Goal: Task Accomplishment & Management: Complete application form

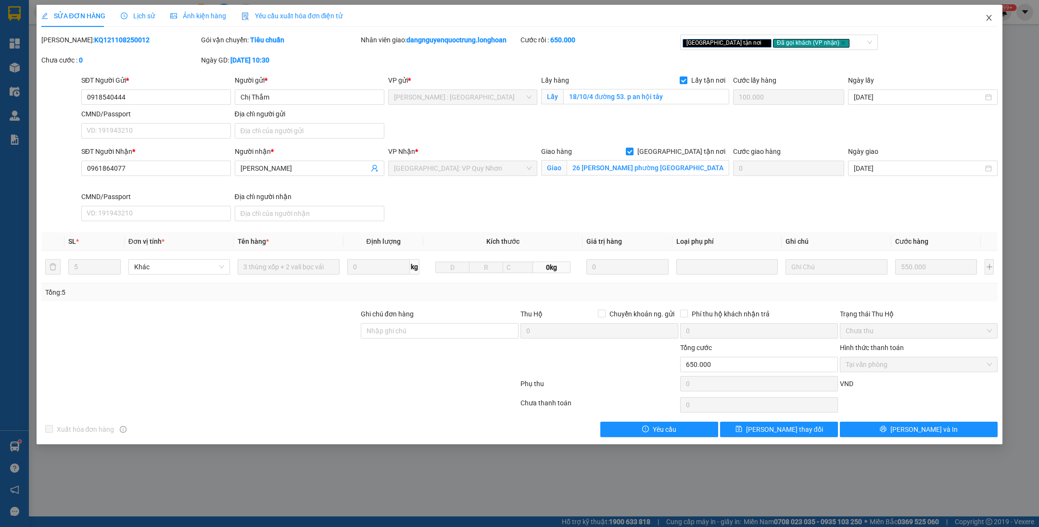
click at [989, 16] on icon "close" at bounding box center [989, 18] width 8 height 8
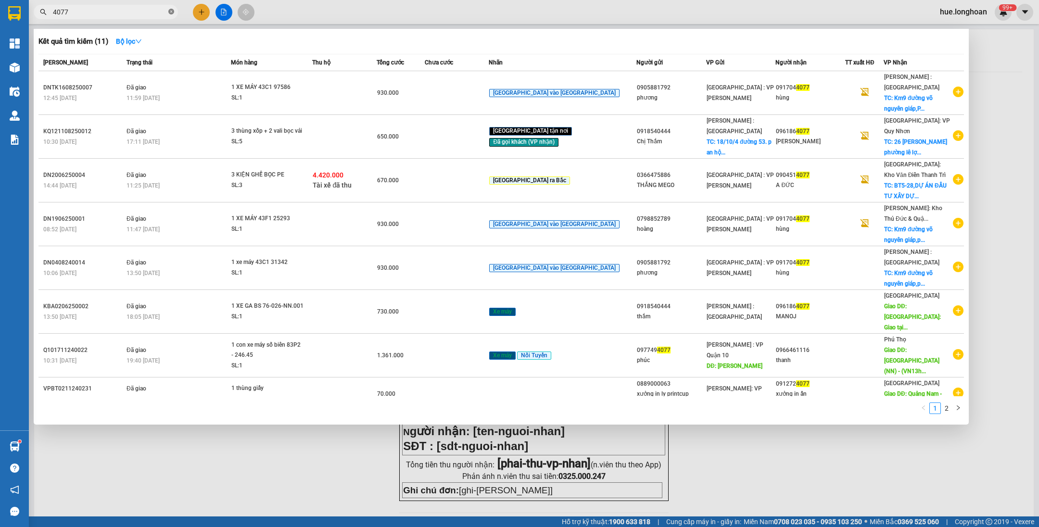
click at [172, 8] on span at bounding box center [171, 12] width 6 height 9
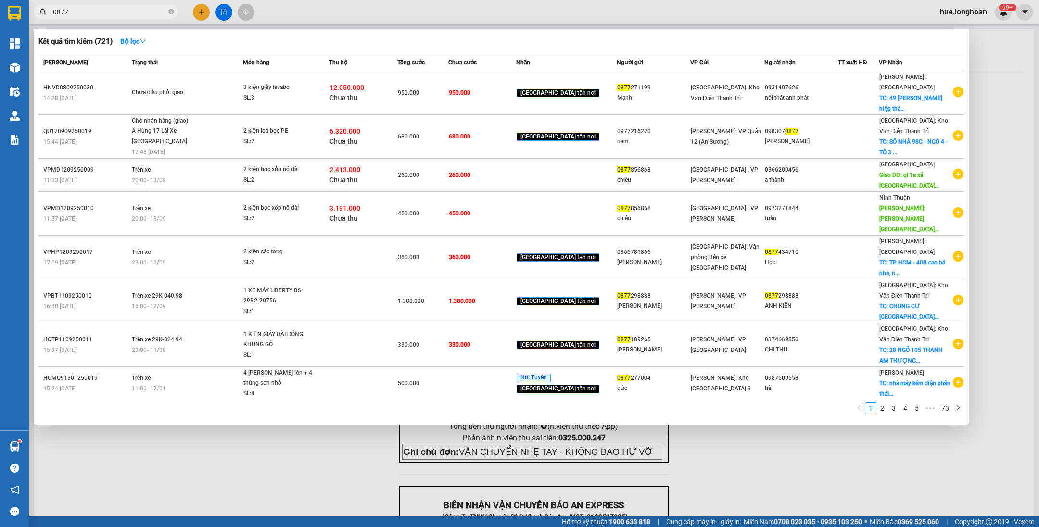
type input "0877"
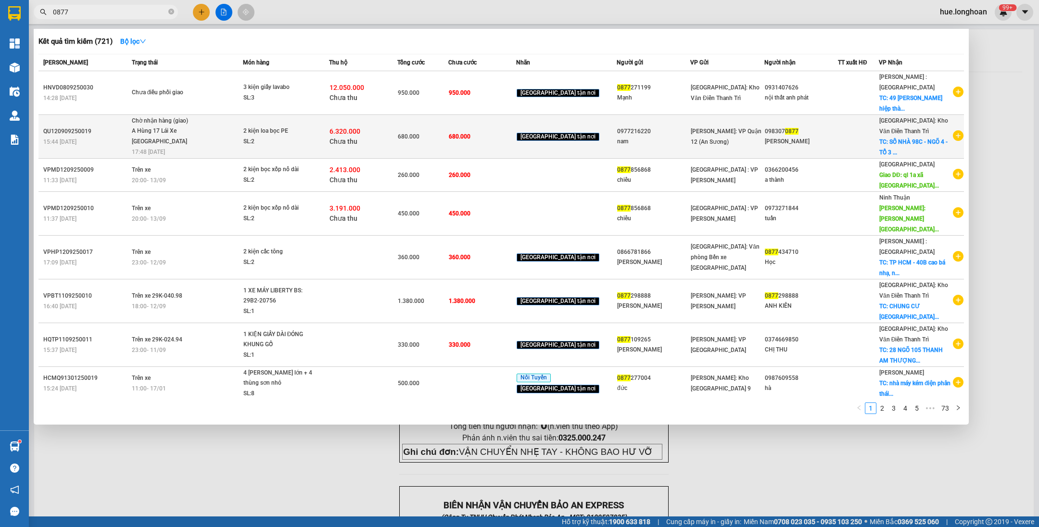
click at [846, 132] on div at bounding box center [858, 137] width 40 height 10
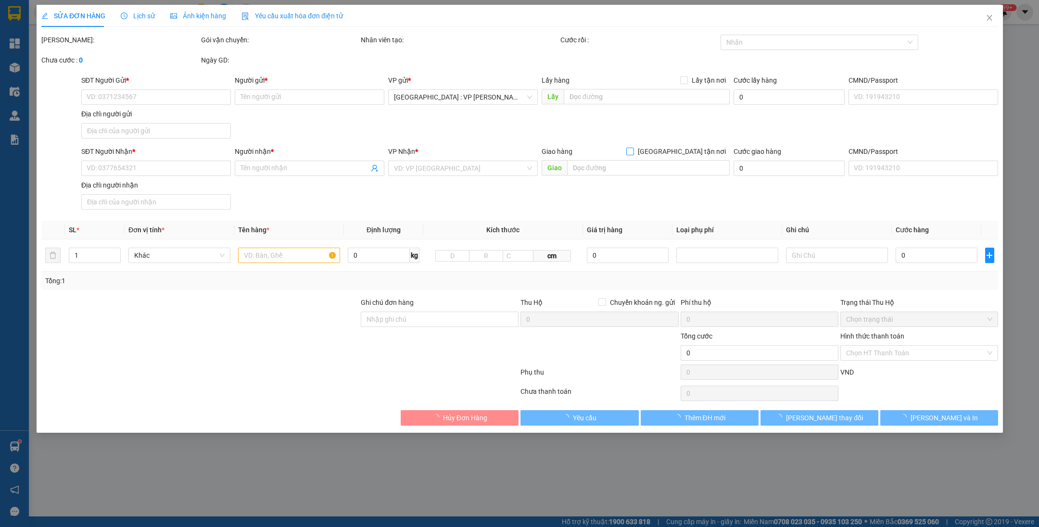
type input "0977216220"
type input "nam"
type input "0983070877"
type input "[PERSON_NAME]"
checkbox input "true"
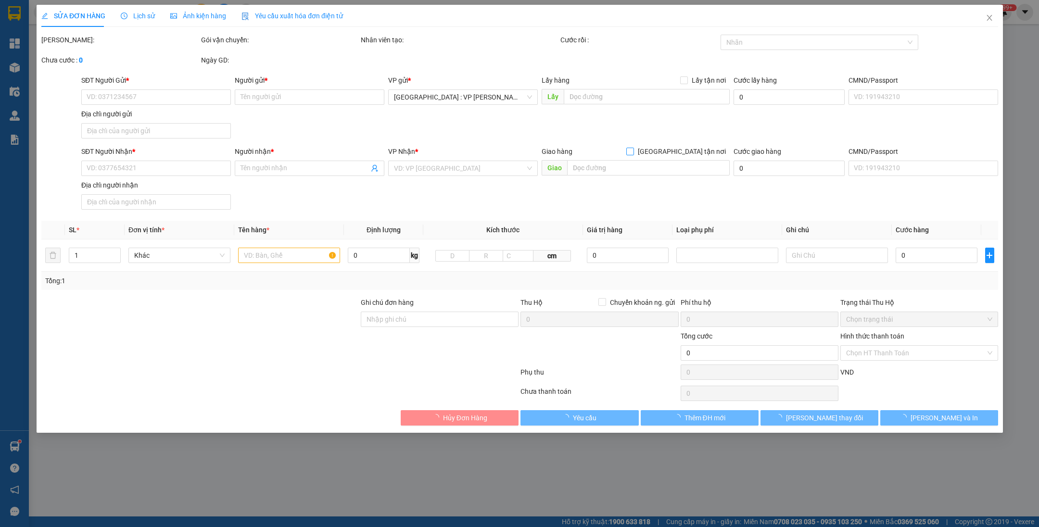
type input "SỐ NHÀ 98C - NGÕ 4 - TỔ 3 - KHU PHỐ CHIẾN THẮNG - [GEOGRAPHIC_DATA] - [GEOGRAPH…"
type input "nhận theo kiện - hư hỏng ko chịu trách nhiệm"
type input "680.000"
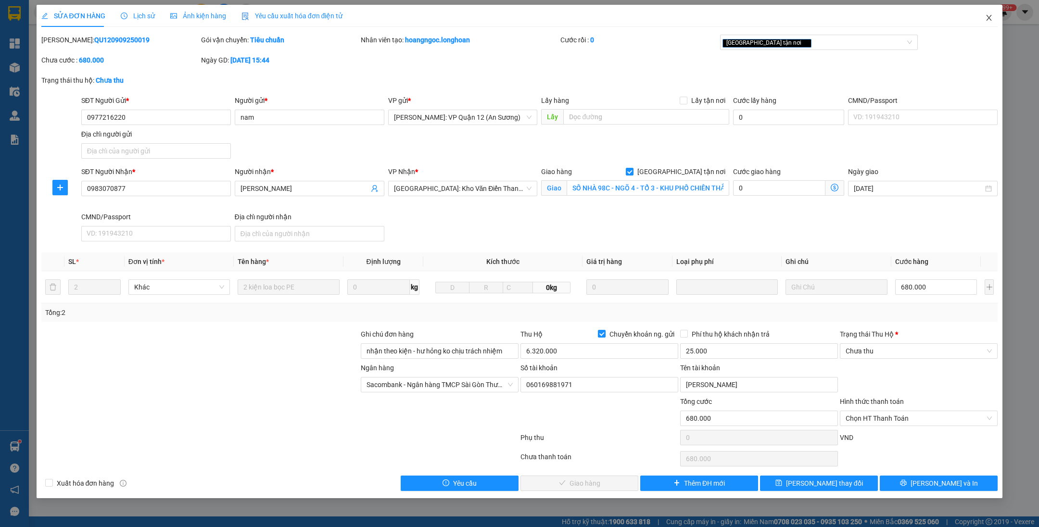
click at [991, 20] on icon "close" at bounding box center [989, 18] width 8 height 8
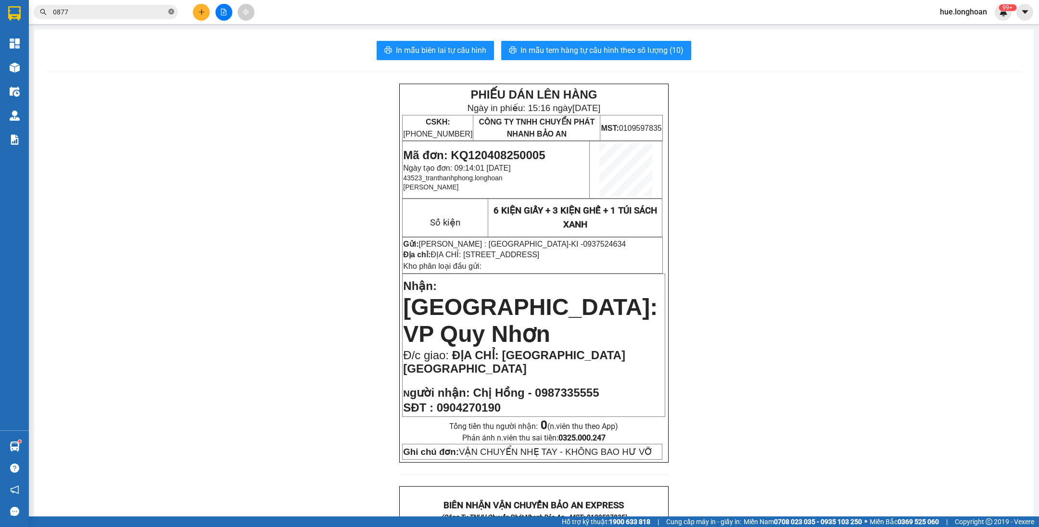
click at [170, 10] on icon "close-circle" at bounding box center [171, 12] width 6 height 6
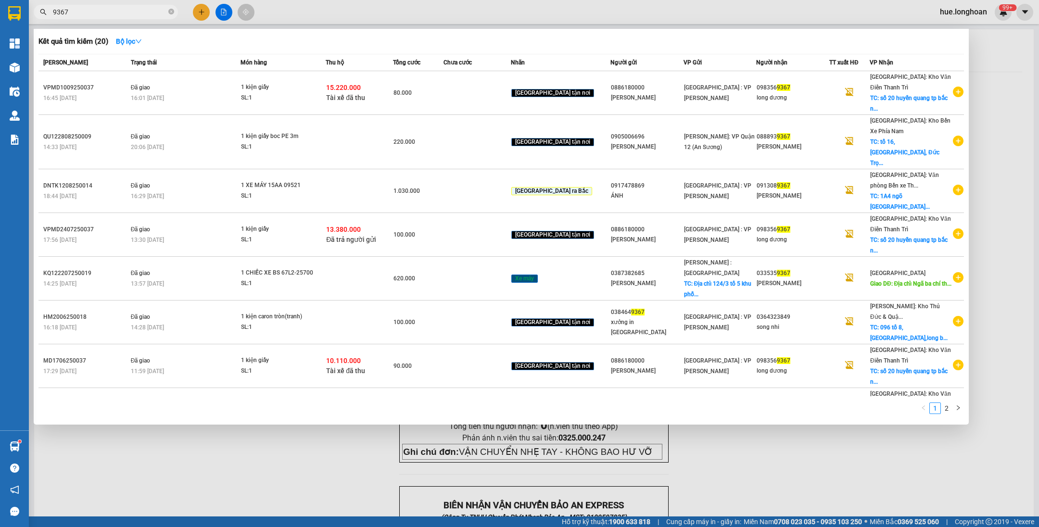
type input "9367"
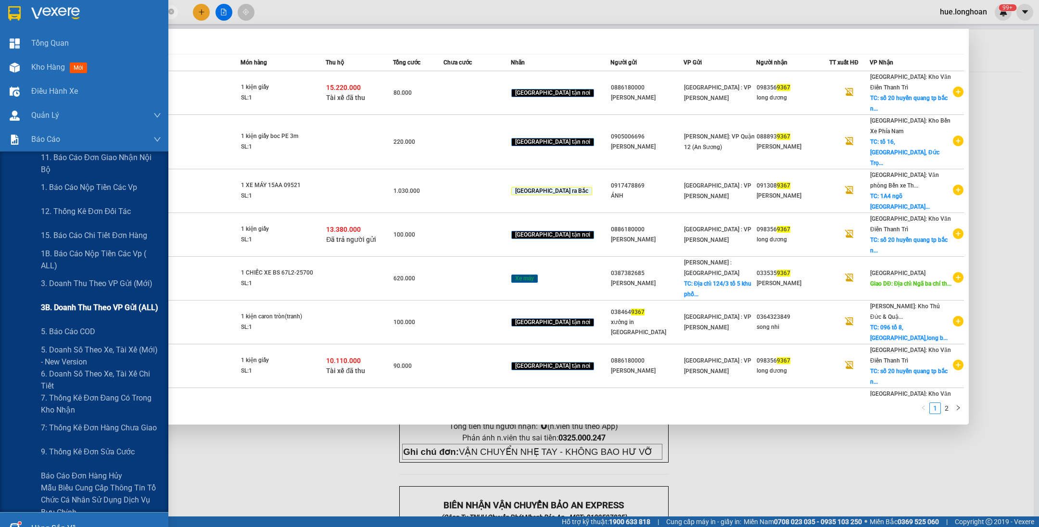
click at [80, 303] on span "3B. Doanh Thu theo VP Gửi (ALL)" at bounding box center [99, 308] width 117 height 12
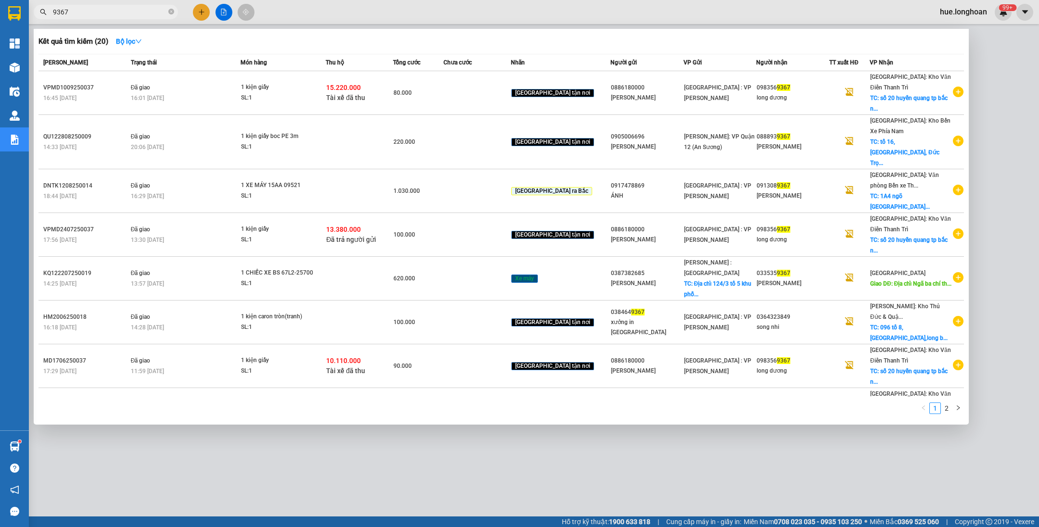
click at [283, 19] on div at bounding box center [519, 263] width 1039 height 527
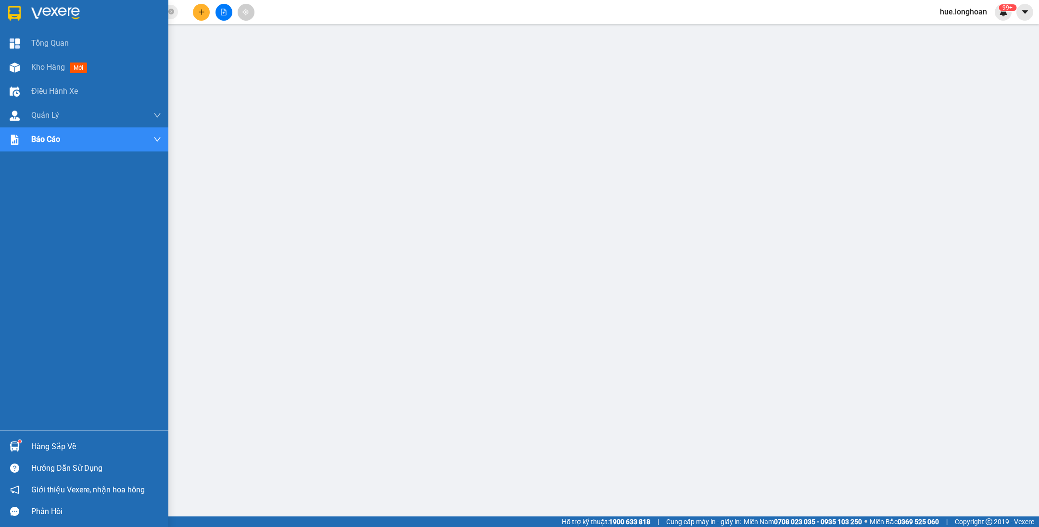
click at [20, 9] on img at bounding box center [14, 13] width 13 height 14
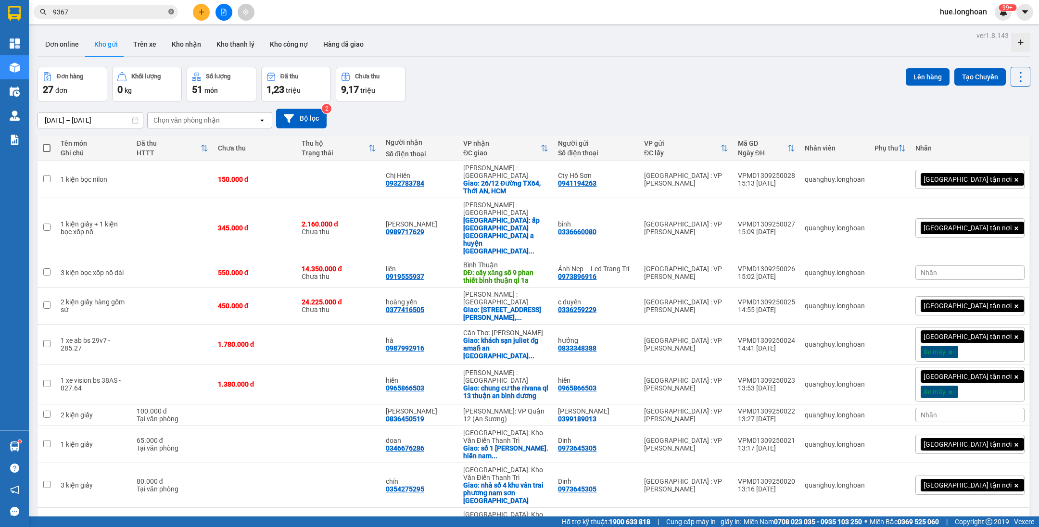
click at [174, 13] on icon "close-circle" at bounding box center [171, 12] width 6 height 6
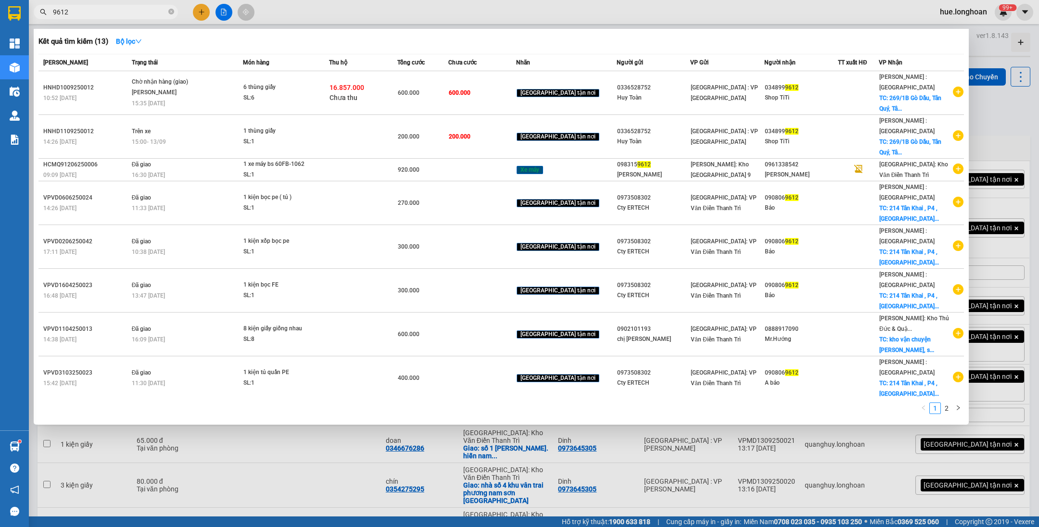
type input "9612"
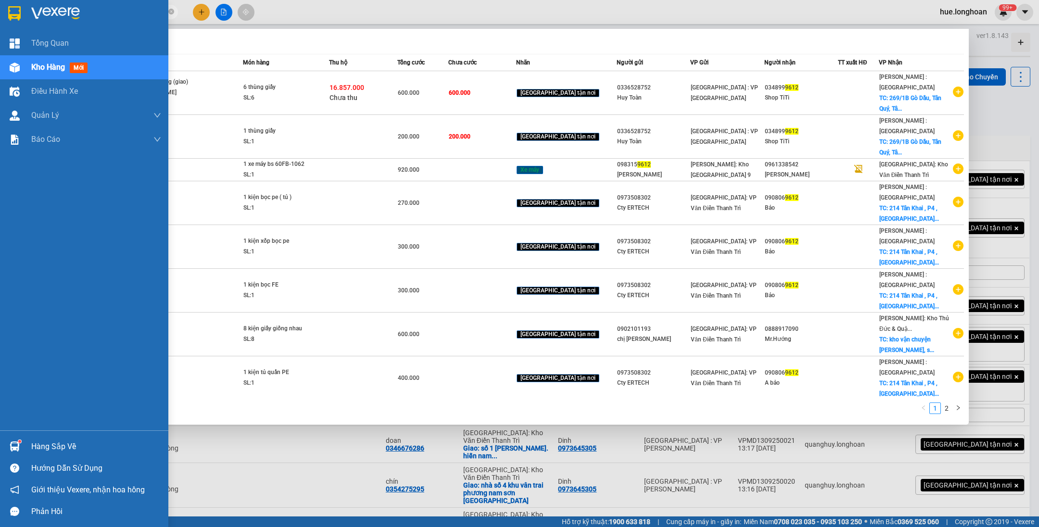
click at [10, 10] on img at bounding box center [14, 13] width 13 height 14
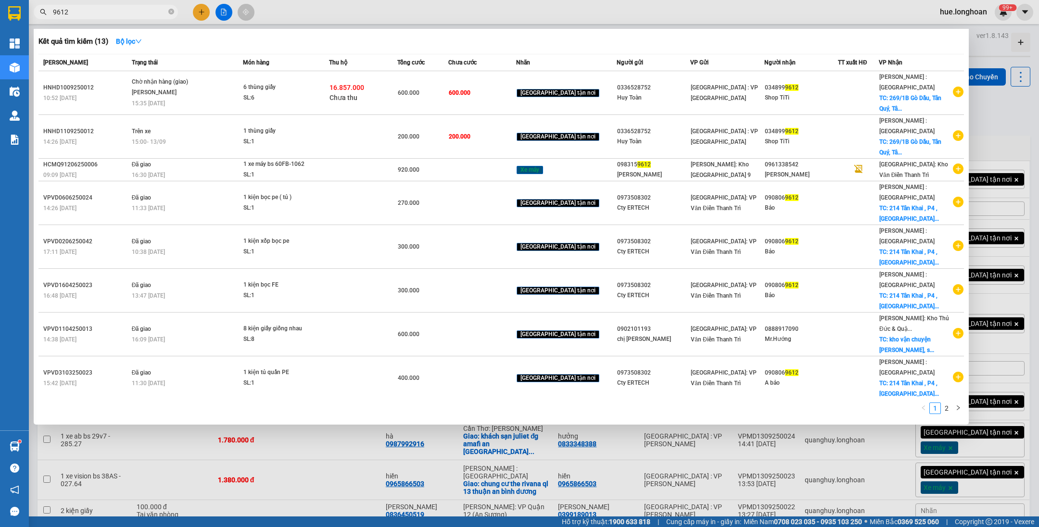
click at [745, 23] on div at bounding box center [519, 263] width 1039 height 527
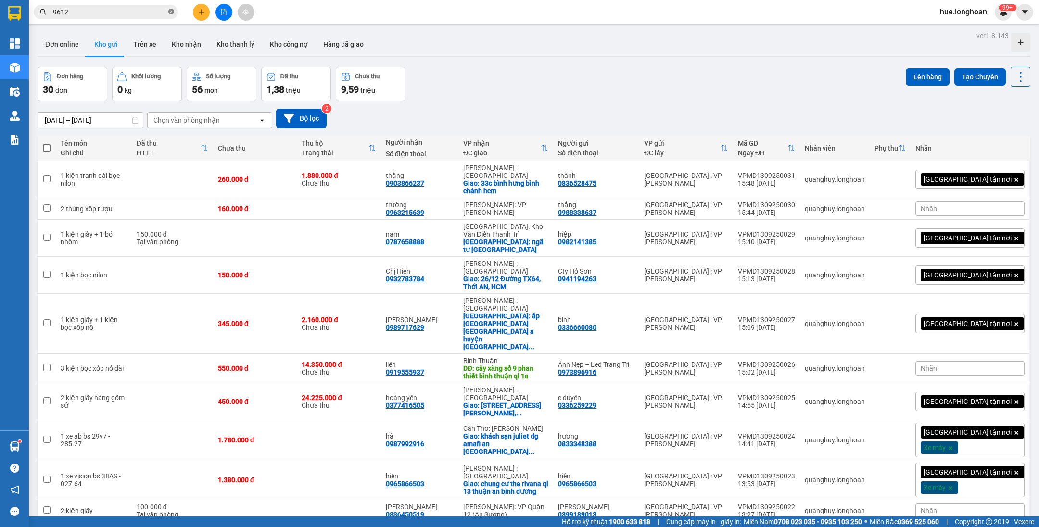
click at [173, 9] on span at bounding box center [171, 12] width 6 height 9
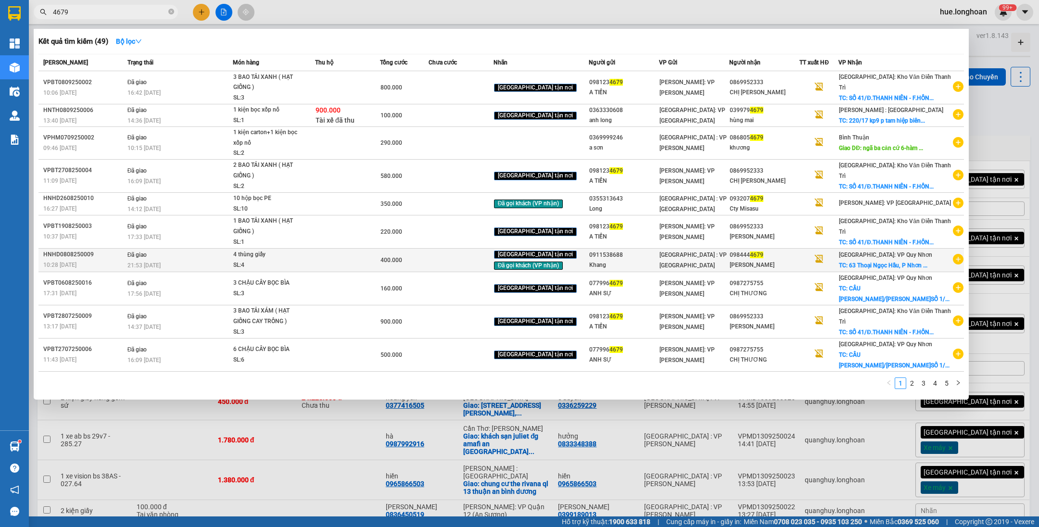
type input "4679"
click at [460, 272] on td at bounding box center [460, 260] width 65 height 24
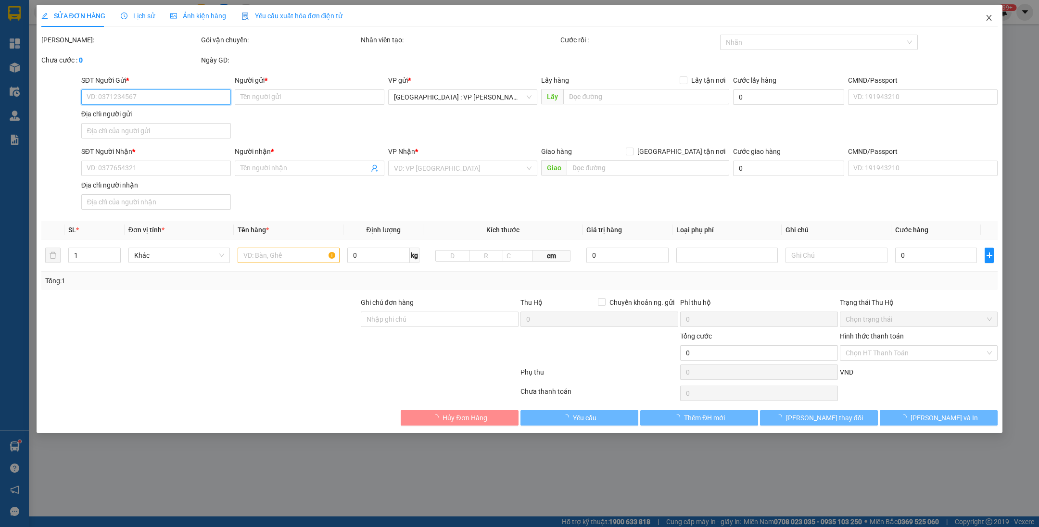
type input "0911538688"
type input "Khang"
type input "0984444679"
type input "[PERSON_NAME]"
checkbox input "true"
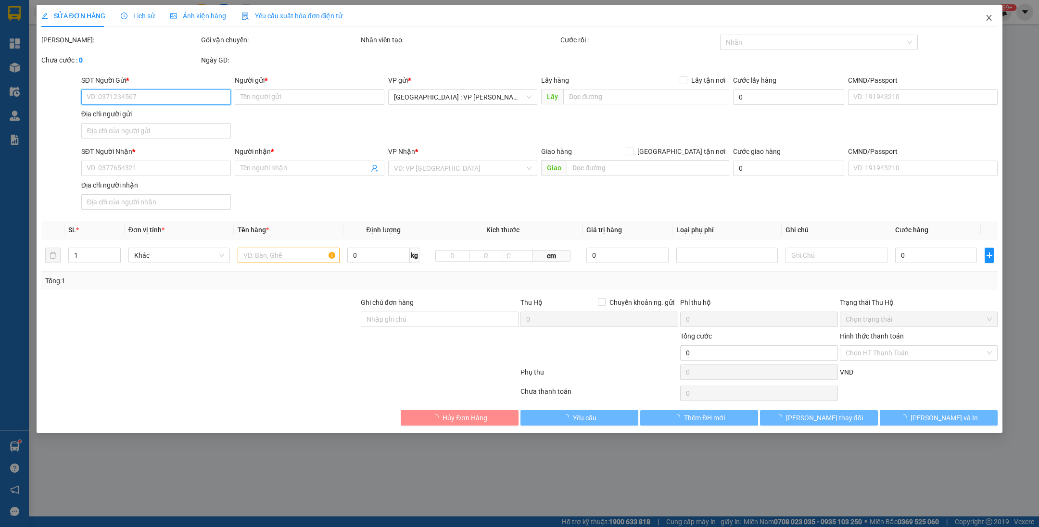
type input "63 Thoại Ngọc Hầu, P Nhơn Bình, [GEOGRAPHIC_DATA]"
type input "400.000"
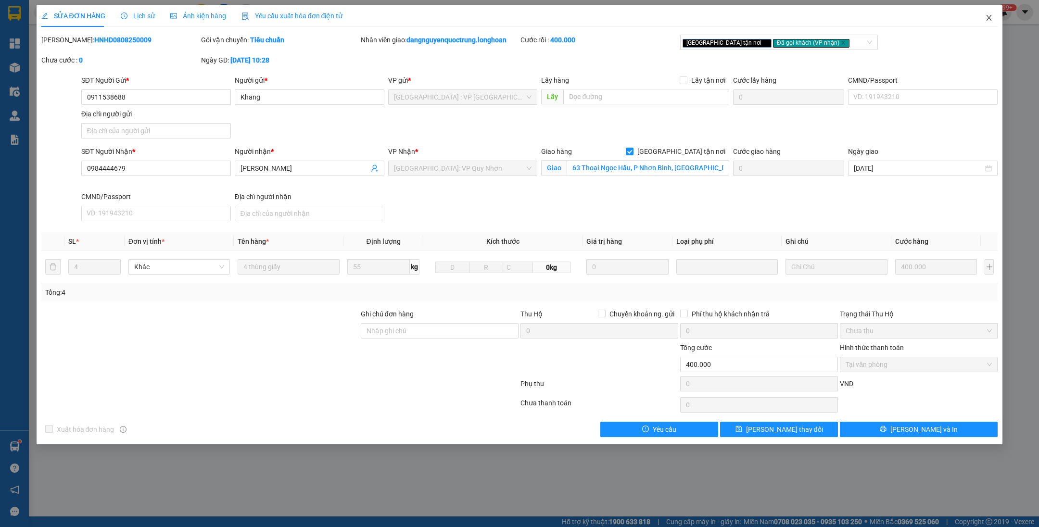
click at [988, 17] on icon "close" at bounding box center [989, 18] width 8 height 8
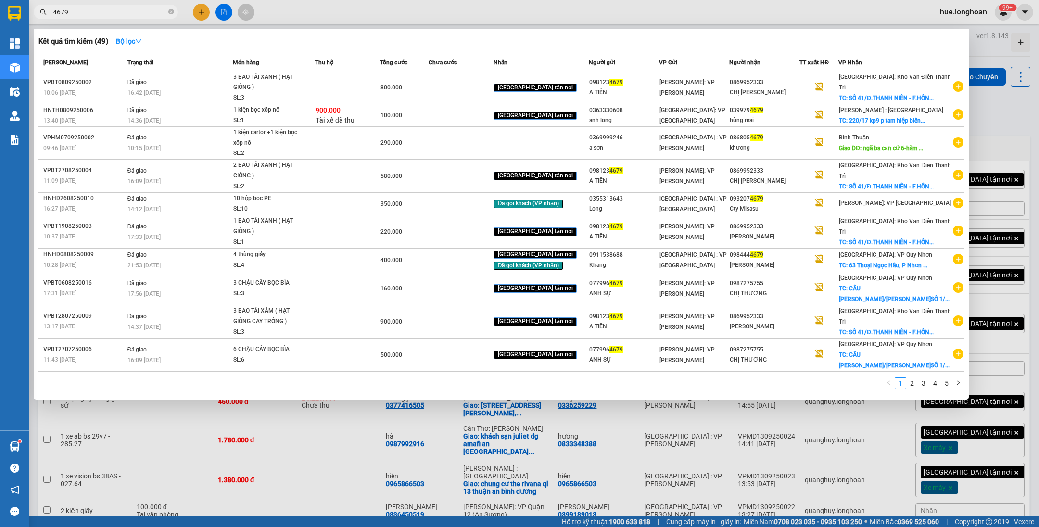
click at [172, 7] on span at bounding box center [171, 12] width 6 height 11
click at [172, 12] on icon "close-circle" at bounding box center [171, 12] width 6 height 6
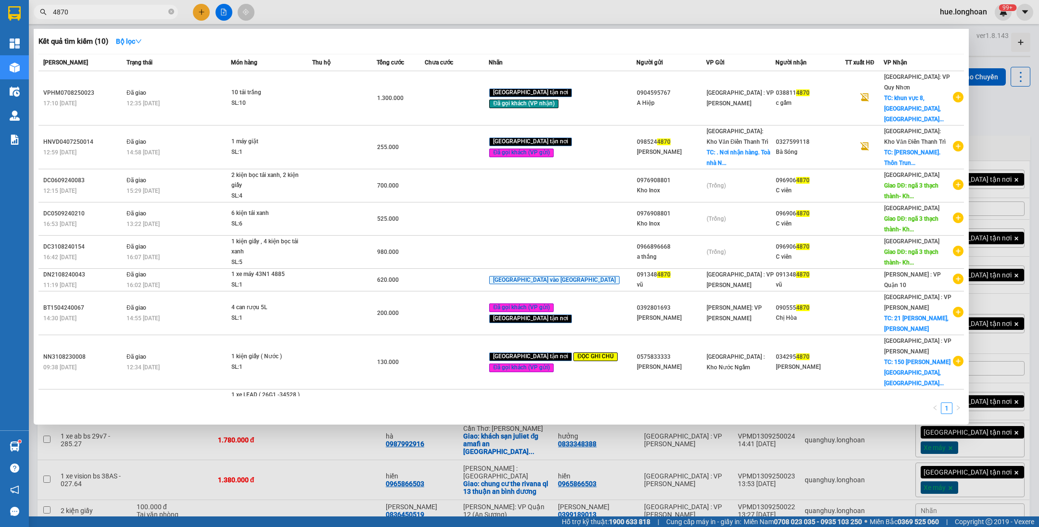
type input "4870"
click at [173, 14] on icon "close-circle" at bounding box center [171, 12] width 6 height 6
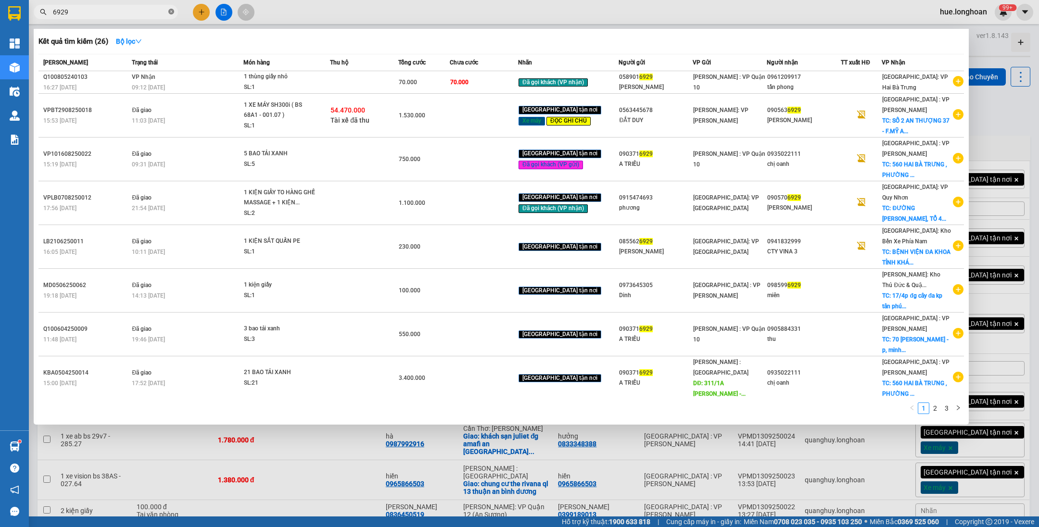
type input "6929"
click at [604, 22] on div at bounding box center [519, 263] width 1039 height 527
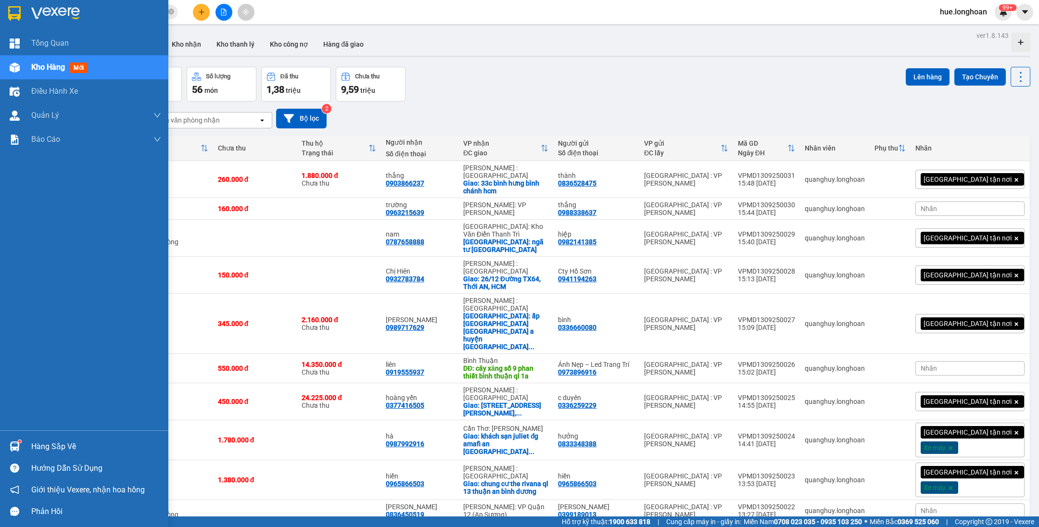
click at [20, 14] on img at bounding box center [14, 13] width 13 height 14
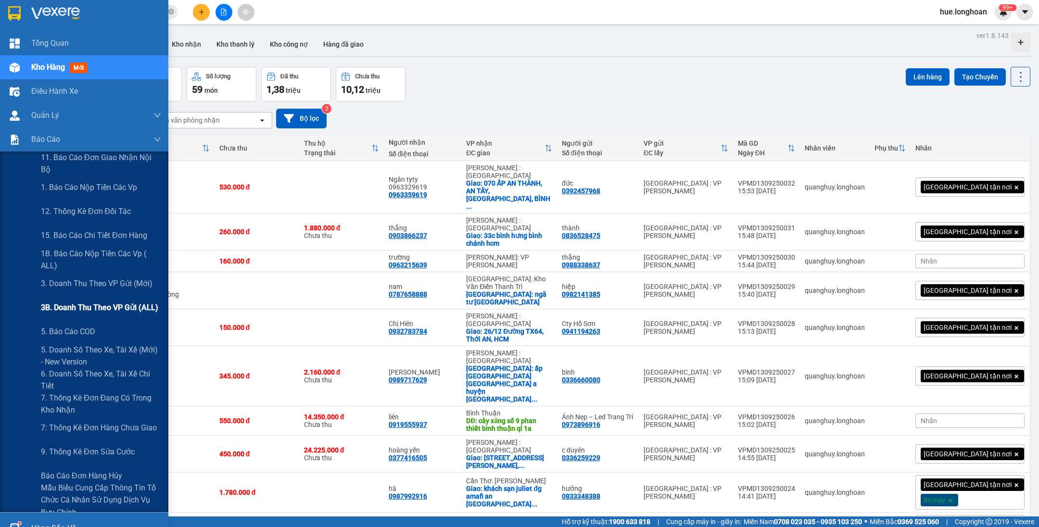
click at [90, 311] on span "3B. Doanh Thu theo VP Gửi (ALL)" at bounding box center [99, 308] width 117 height 12
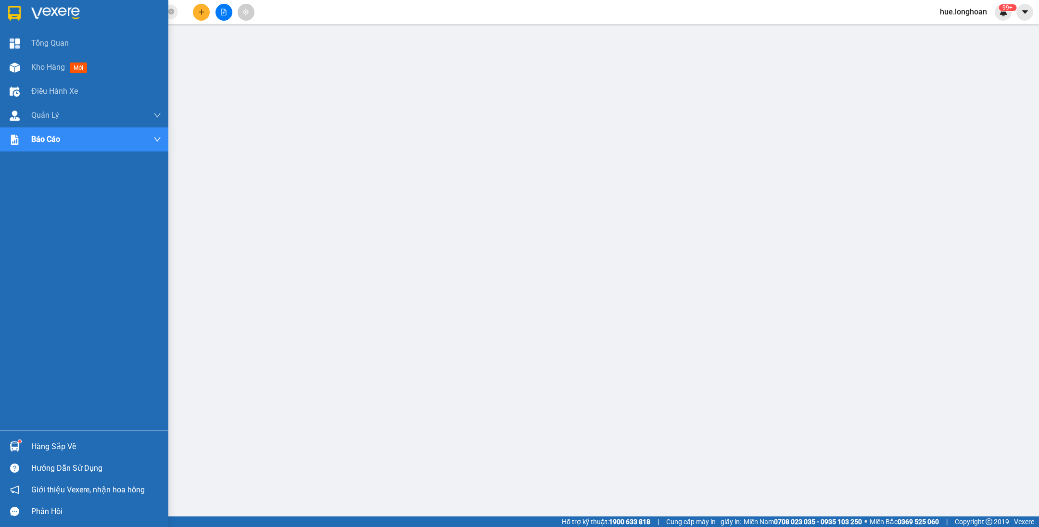
click at [22, 9] on div at bounding box center [14, 13] width 17 height 17
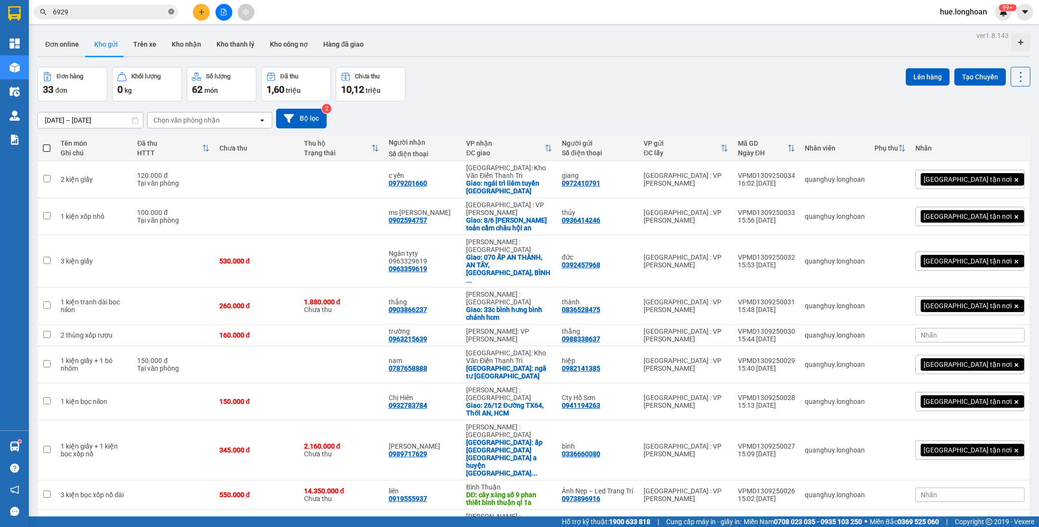
click at [170, 11] on icon "close-circle" at bounding box center [171, 12] width 6 height 6
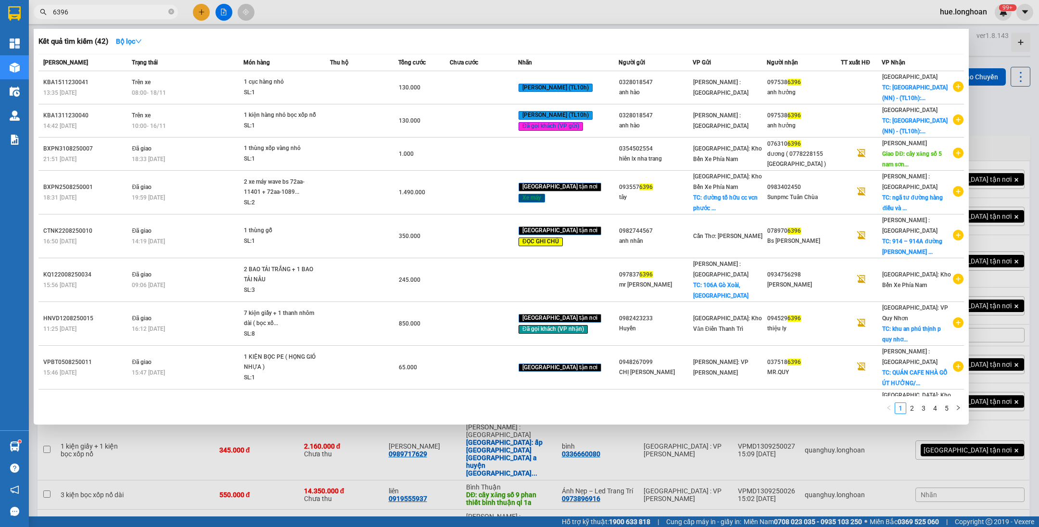
type input "6396"
click at [173, 10] on icon "close-circle" at bounding box center [171, 12] width 6 height 6
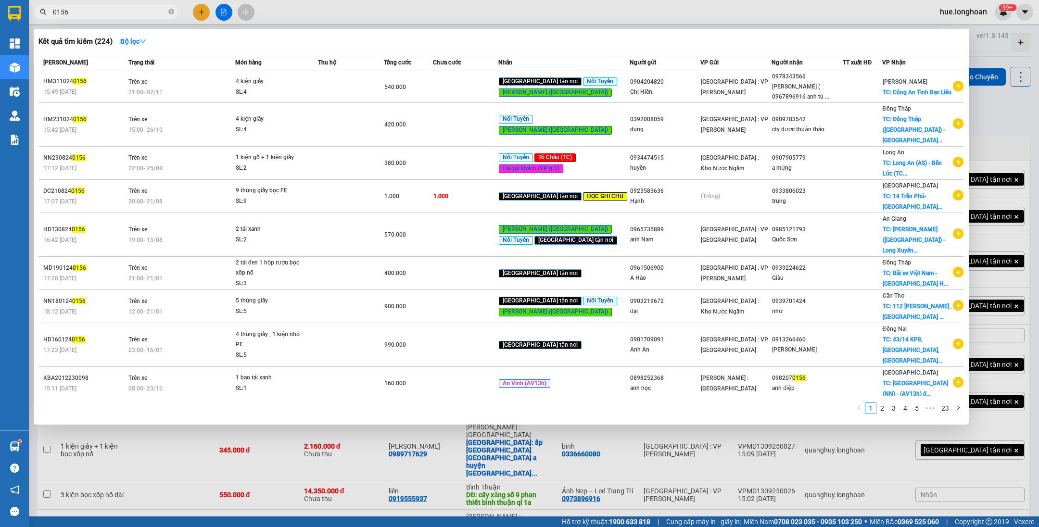
type input "0156"
click at [173, 9] on icon "close-circle" at bounding box center [171, 12] width 6 height 6
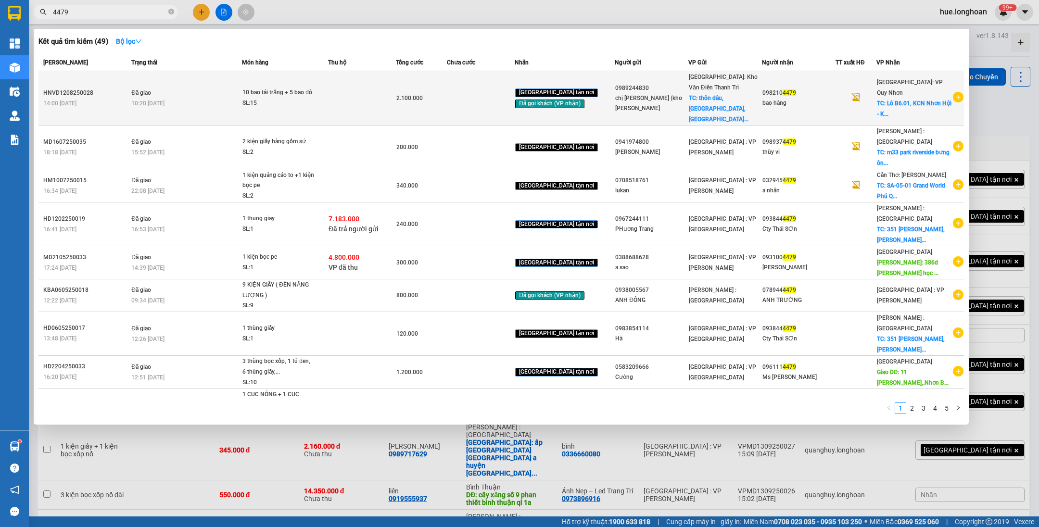
type input "4479"
click at [315, 101] on div "SL: 15" at bounding box center [278, 103] width 72 height 11
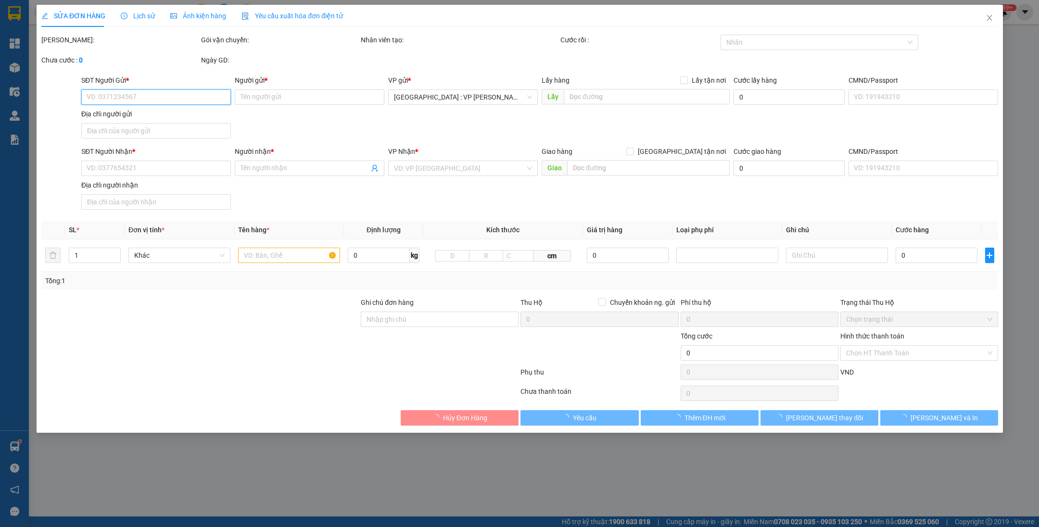
type input "0989244830"
type input "chị [PERSON_NAME] (kho [PERSON_NAME]"
checkbox input "true"
type input "thôn [GEOGRAPHIC_DATA], [GEOGRAPHIC_DATA], [GEOGRAPHIC_DATA] , [GEOGRAPHIC_DATA…"
type input "0982104479"
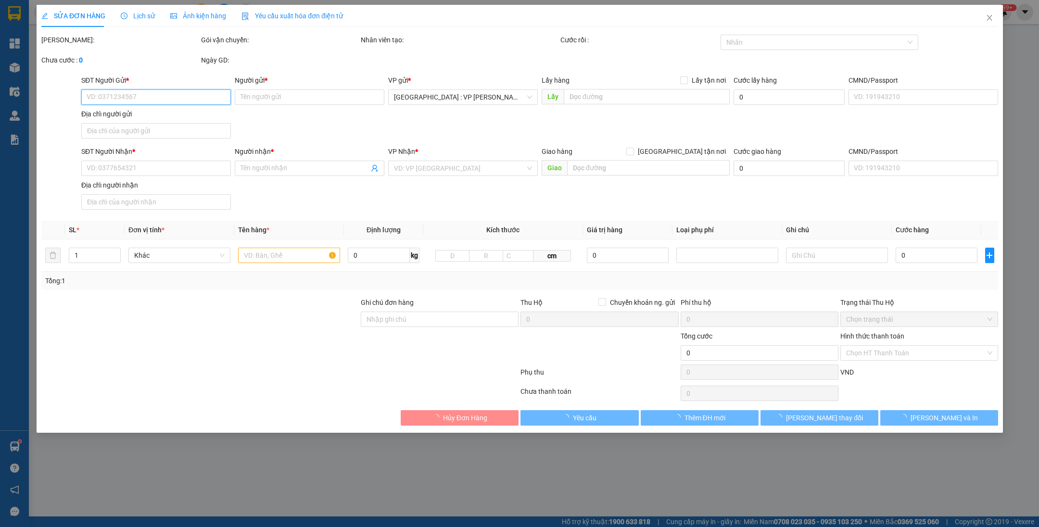
type input "bao hàng"
checkbox input "true"
type input "Lô B6.01, KCN Nhơn Hội - Khu A, khu kinh tế [GEOGRAPHIC_DATA], Xã [GEOGRAPHIC_D…"
type input "2.100.000"
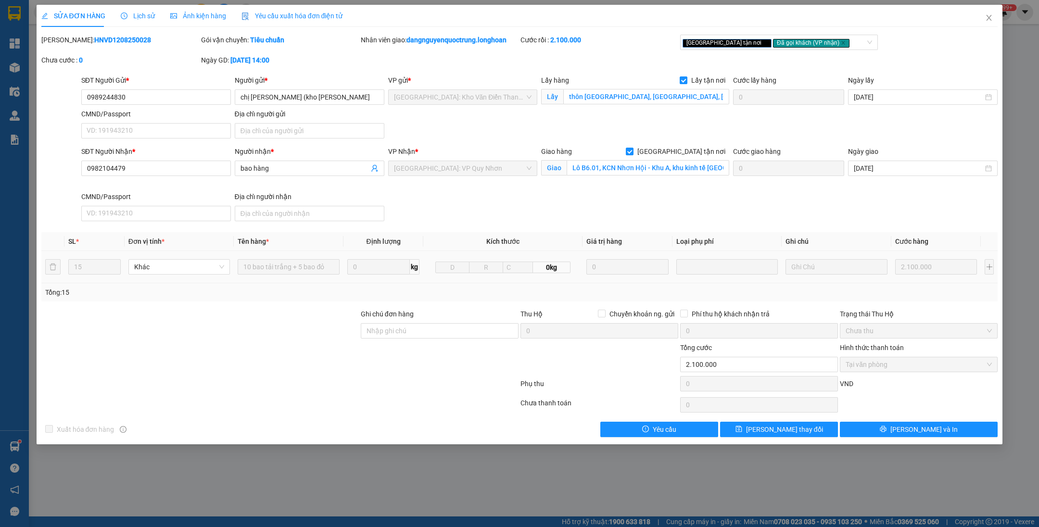
click at [939, 372] on div "Total Paid Fee 2.100.000 Total UnPaid Fee 0 Cash Collection Total Fee Mã ĐH: HN…" at bounding box center [519, 236] width 957 height 403
click at [994, 23] on span "Close" at bounding box center [988, 18] width 27 height 27
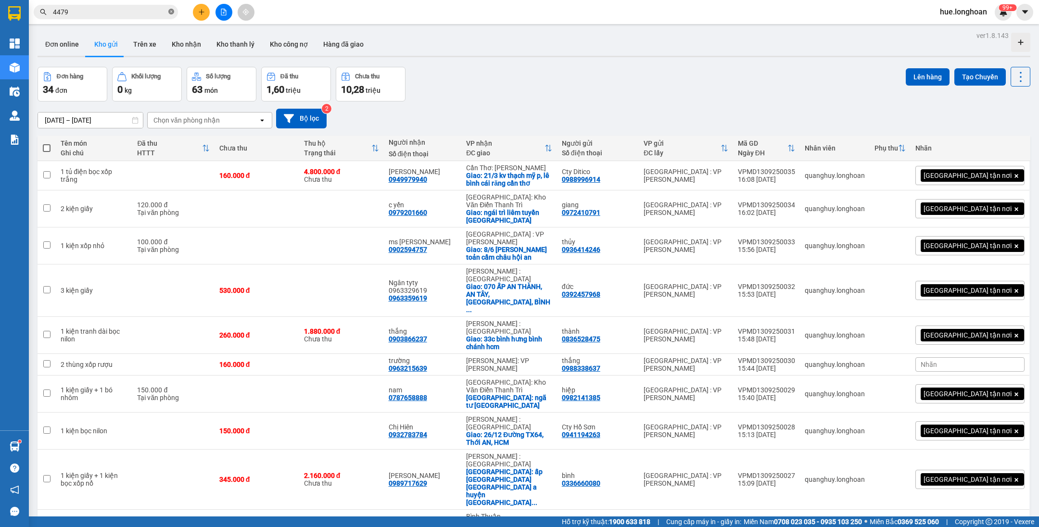
click at [173, 14] on icon "close-circle" at bounding box center [171, 12] width 6 height 6
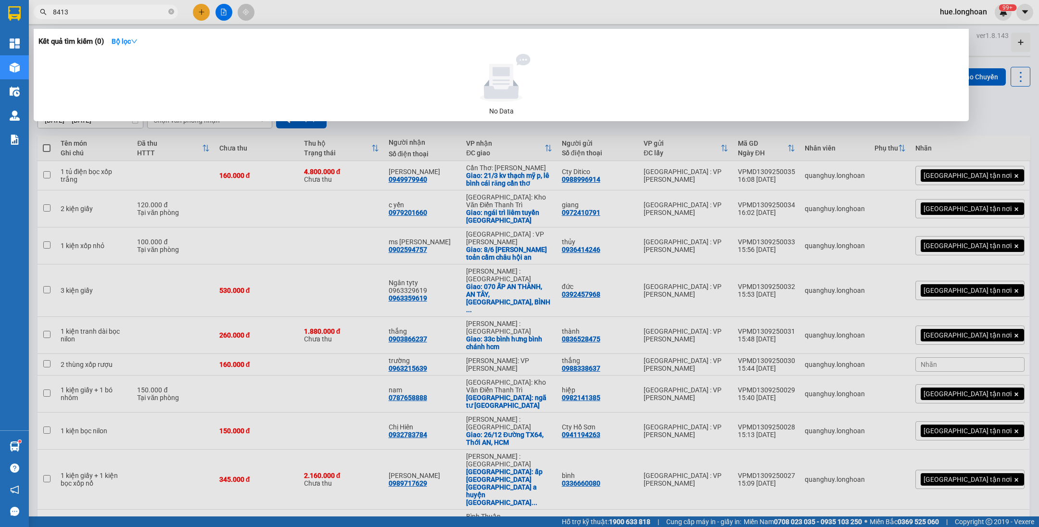
type input "8413"
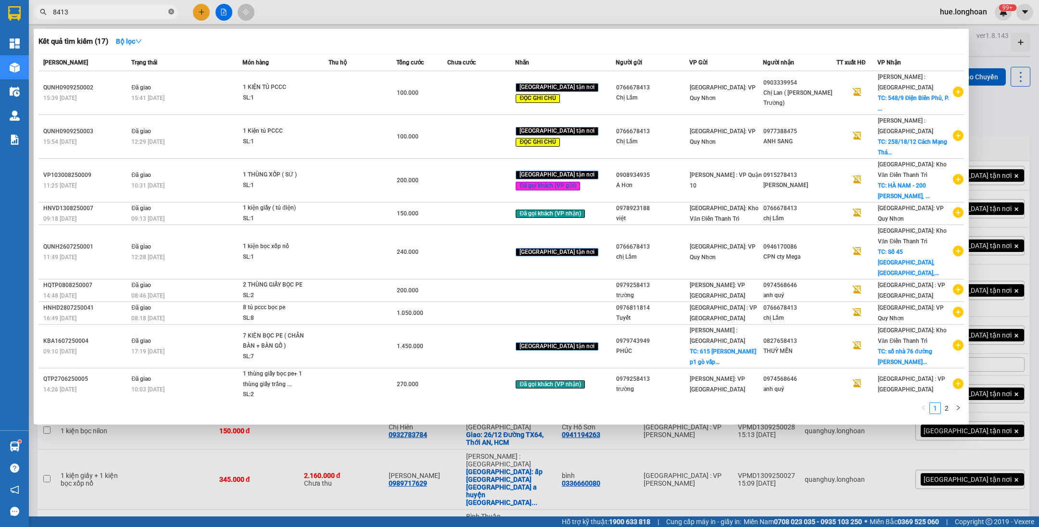
click at [169, 10] on icon "close-circle" at bounding box center [171, 12] width 6 height 6
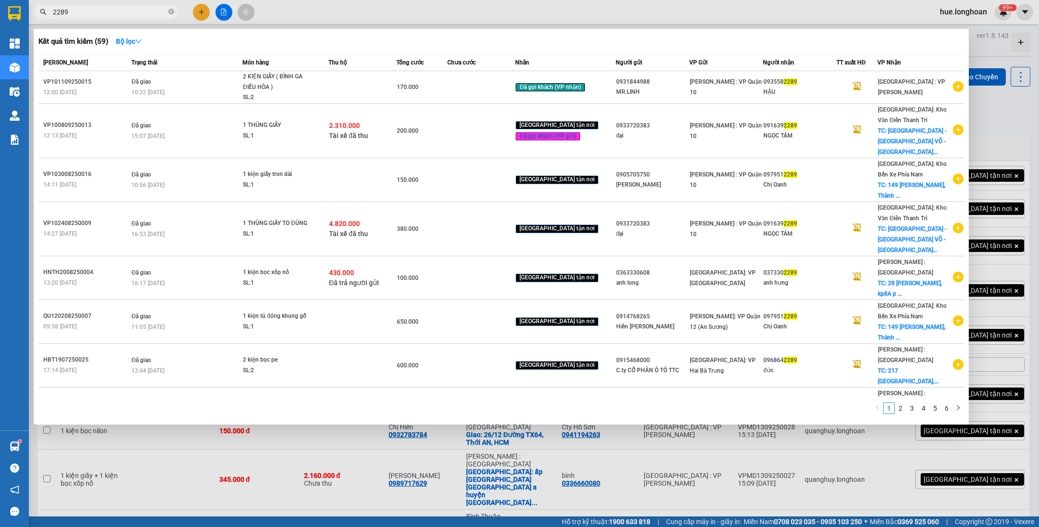
type input "2289"
click at [398, 13] on div at bounding box center [519, 263] width 1039 height 527
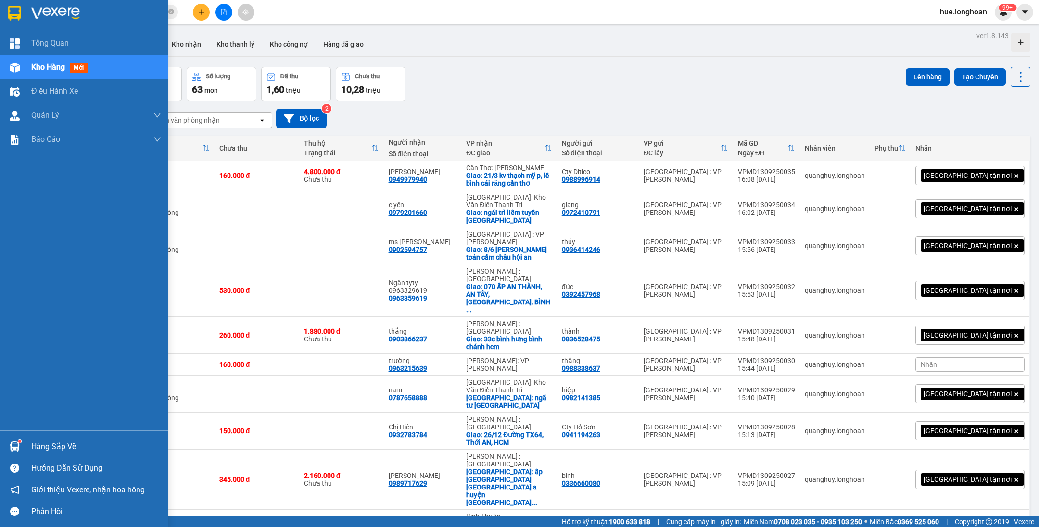
click at [20, 6] on img at bounding box center [14, 13] width 13 height 14
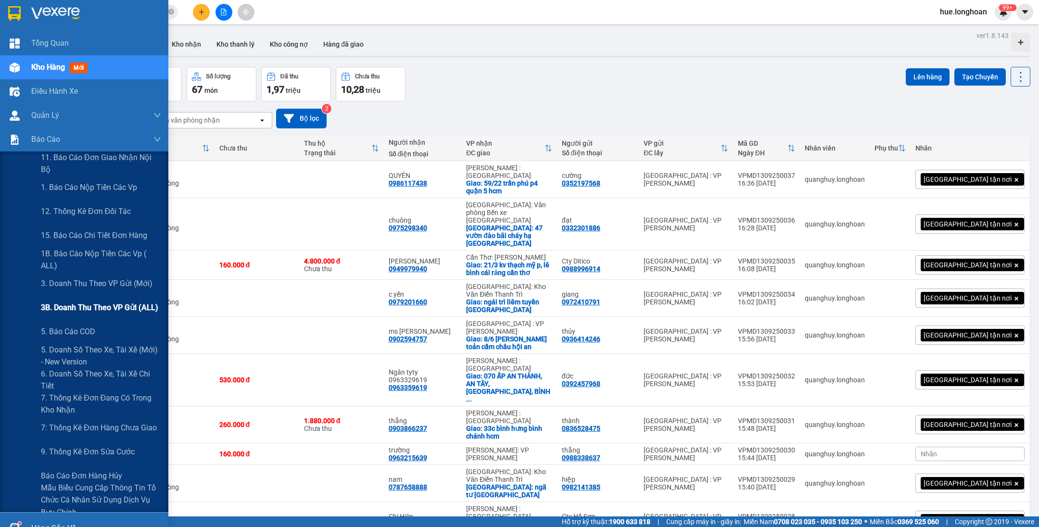
click at [72, 306] on span "3B. Doanh Thu theo VP Gửi (ALL)" at bounding box center [99, 308] width 117 height 12
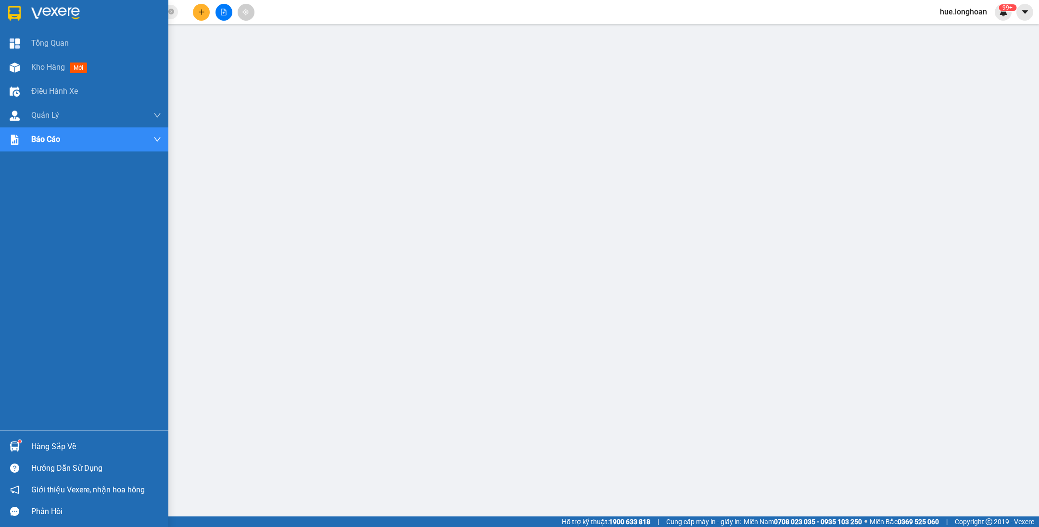
click at [0, 12] on div at bounding box center [84, 15] width 168 height 31
